Goal: Task Accomplishment & Management: Manage account settings

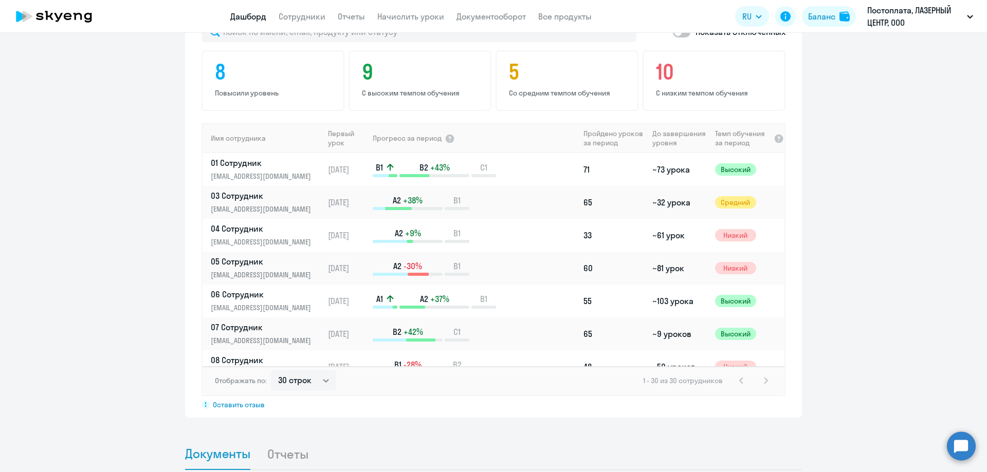
scroll to position [719, 0]
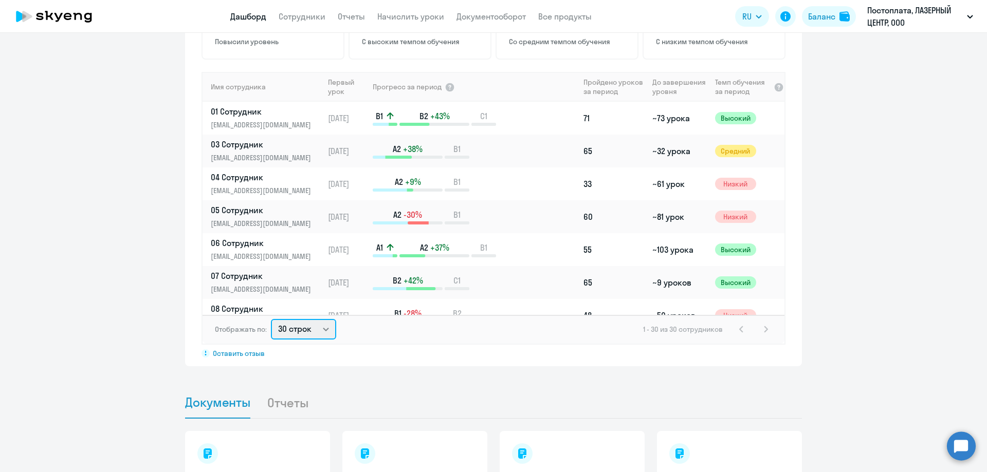
click at [311, 322] on select "30 строк 50 строк 100 строк" at bounding box center [303, 329] width 65 height 21
select select "100"
click at [271, 319] on select "30 строк 50 строк 100 строк" at bounding box center [303, 329] width 65 height 21
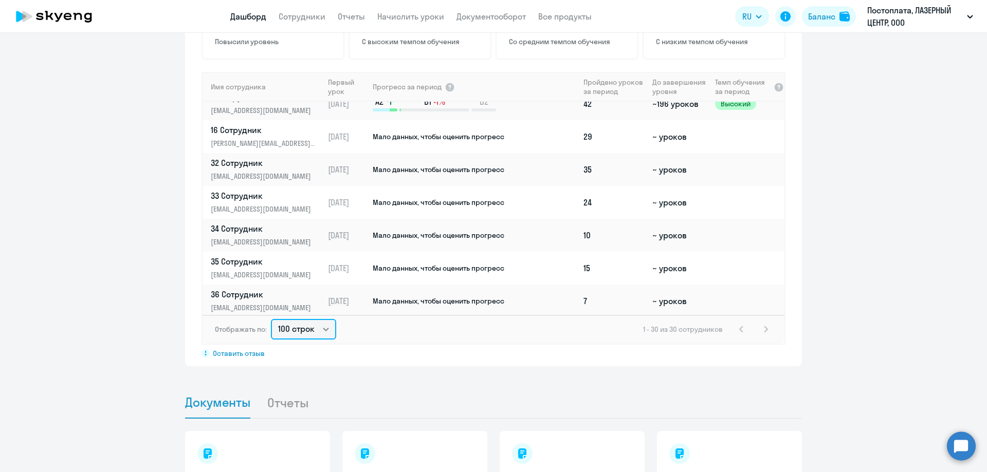
scroll to position [773, 0]
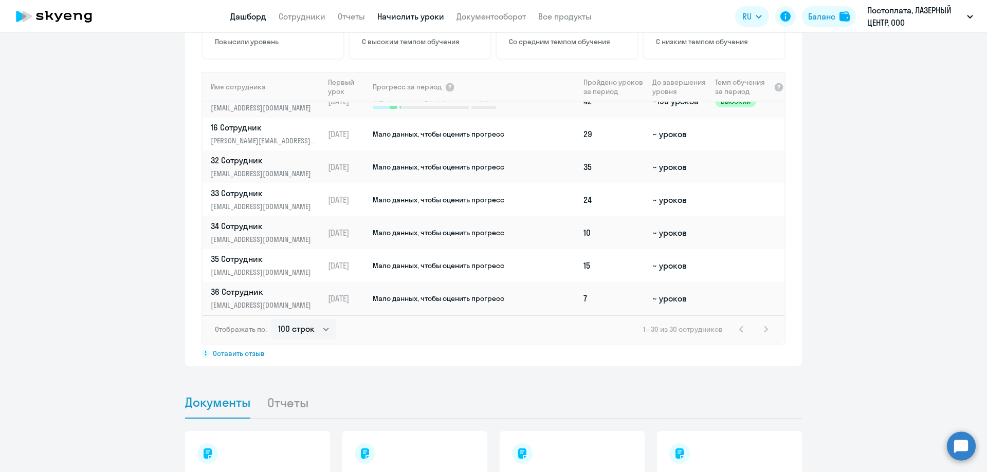
click at [416, 18] on link "Начислить уроки" at bounding box center [410, 16] width 67 height 10
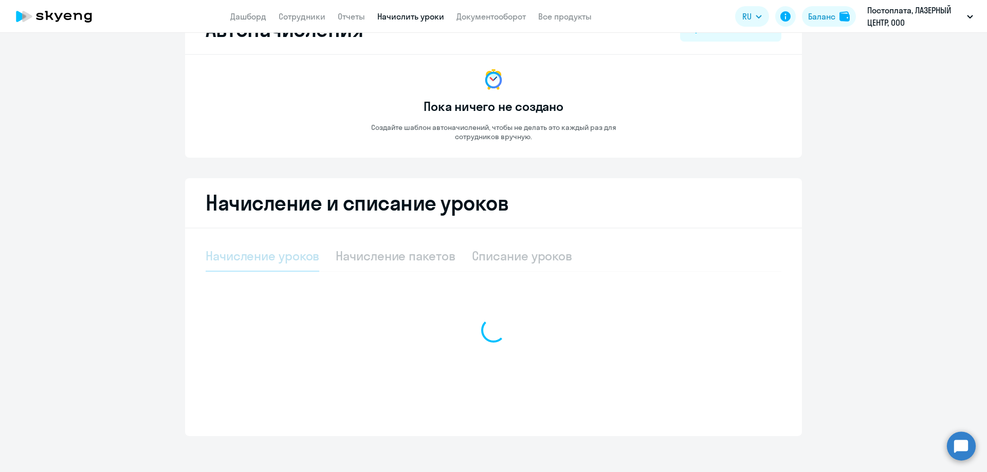
select select "10"
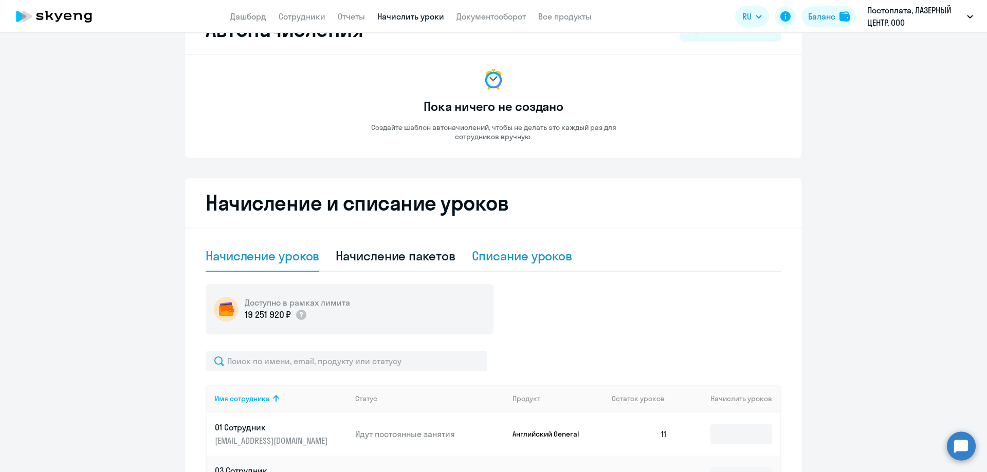
click at [523, 256] on div "Списание уроков" at bounding box center [522, 256] width 101 height 16
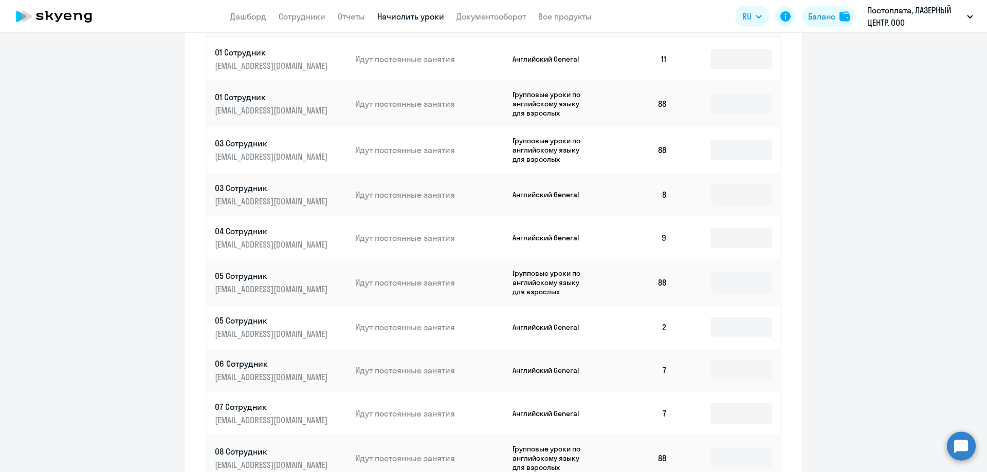
scroll to position [445, 0]
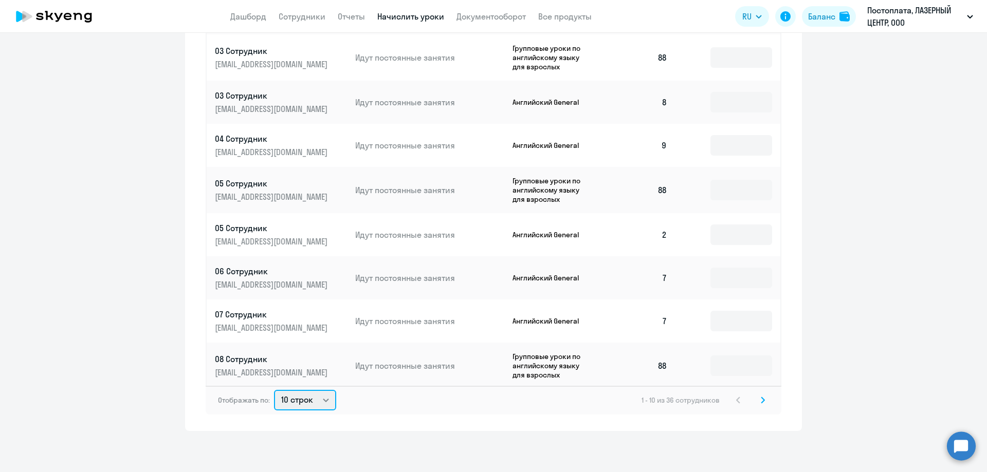
click at [298, 405] on select "10 строк 30 строк 50 строк" at bounding box center [305, 400] width 62 height 21
select select "50"
click at [274, 390] on select "10 строк 30 строк 50 строк" at bounding box center [305, 400] width 62 height 21
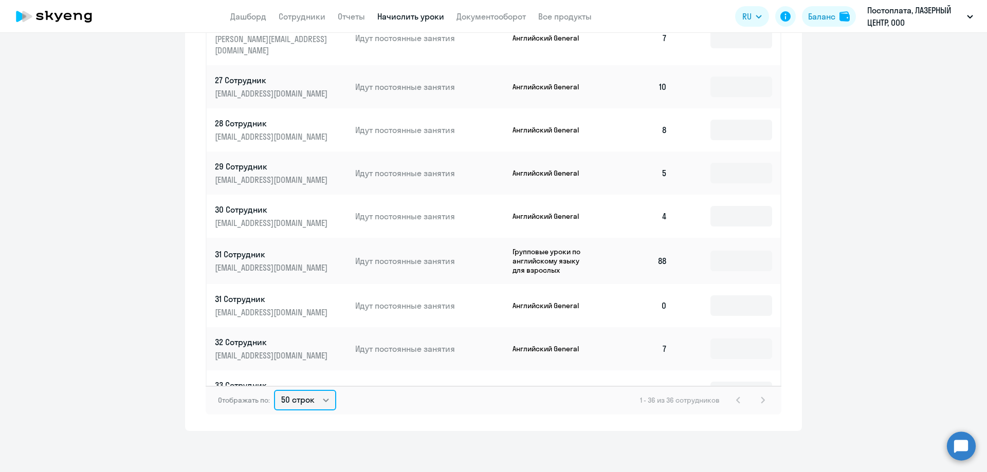
scroll to position [1132, 0]
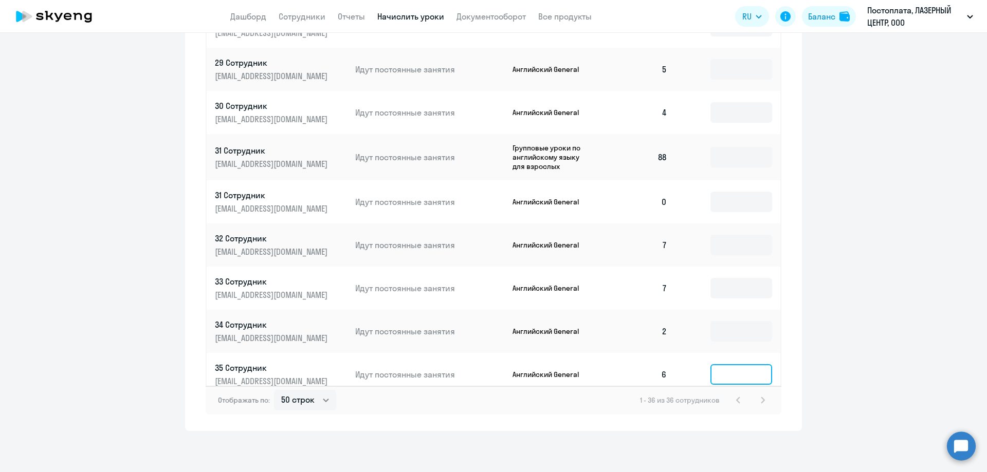
click at [711, 364] on input at bounding box center [741, 374] width 62 height 21
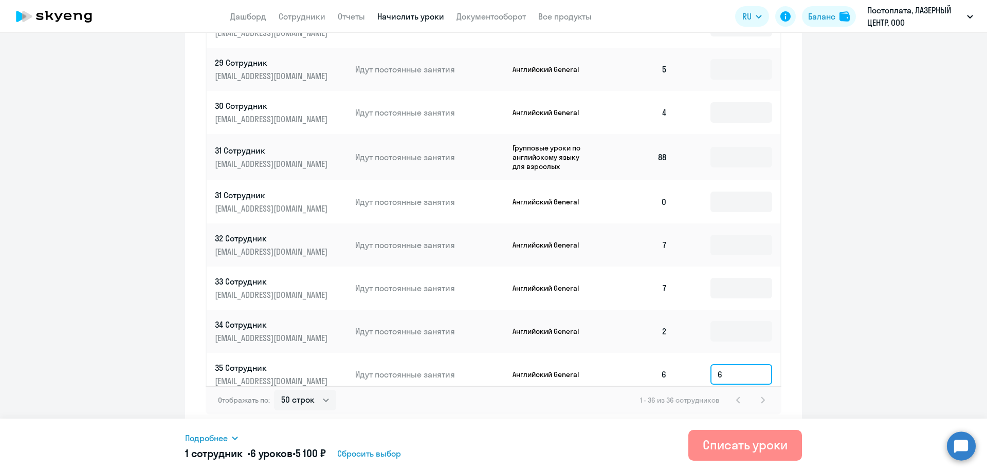
type input "6"
click at [734, 446] on div "Списать уроки" at bounding box center [745, 445] width 85 height 16
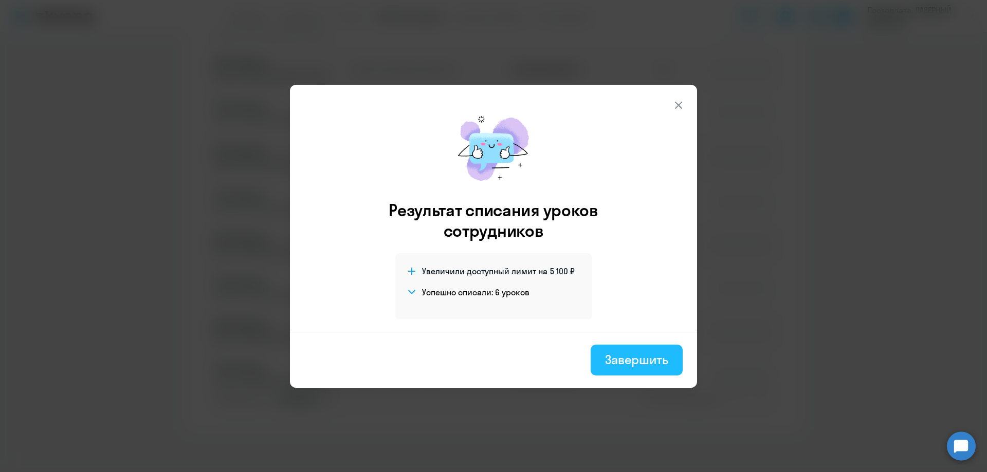
click at [637, 356] on div "Завершить" at bounding box center [636, 360] width 63 height 16
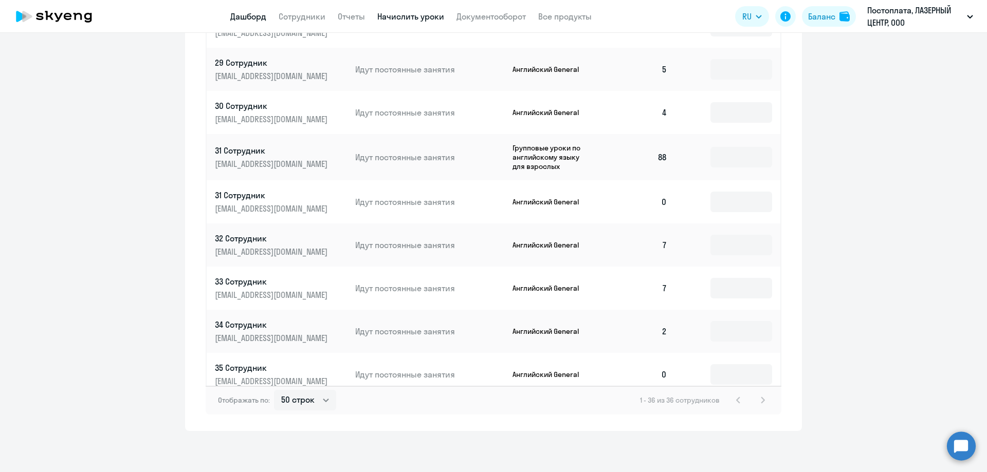
click at [263, 15] on link "Дашборд" at bounding box center [248, 16] width 36 height 10
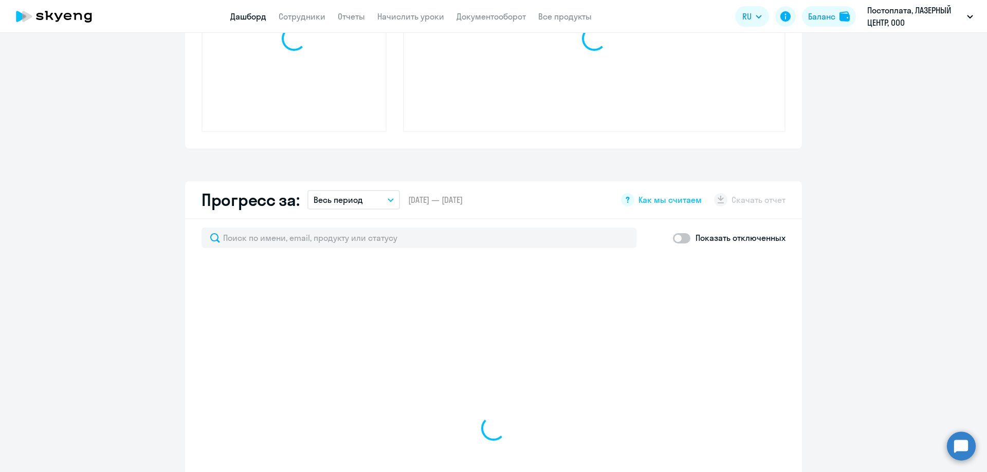
scroll to position [516, 0]
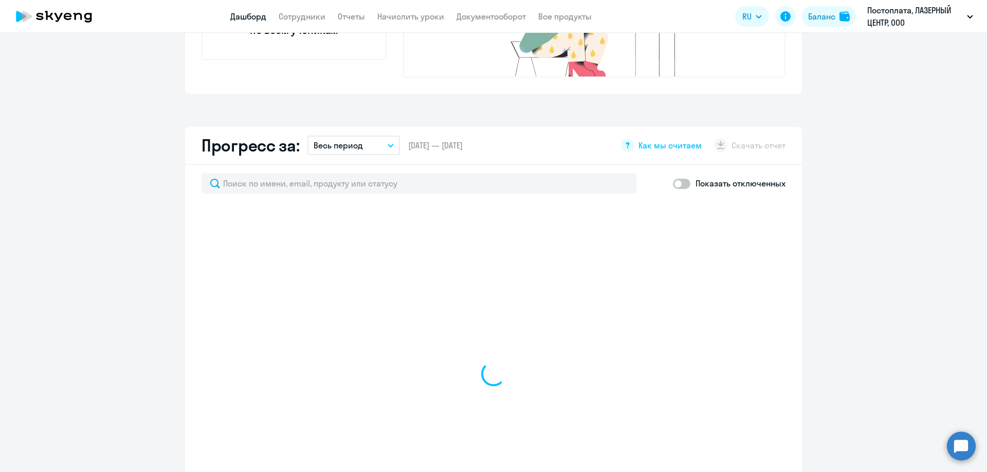
select select "30"
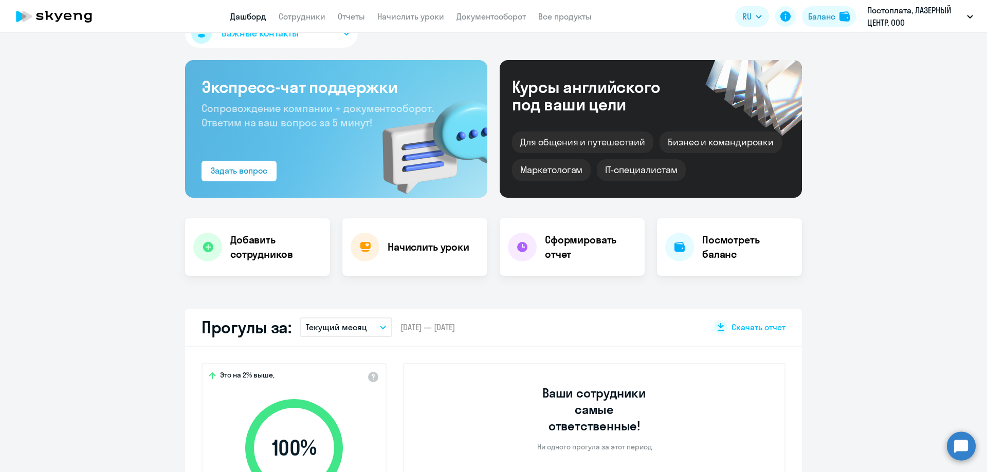
scroll to position [0, 0]
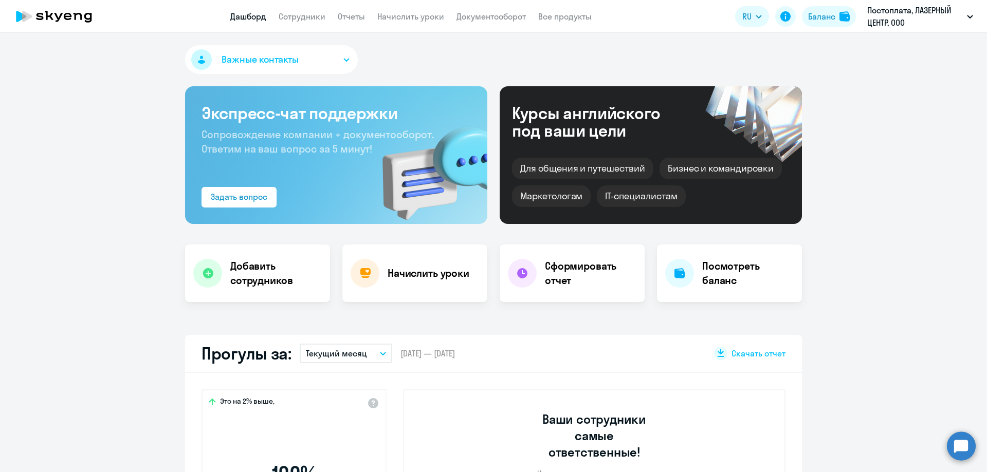
select select "30"
